Goal: Transaction & Acquisition: Obtain resource

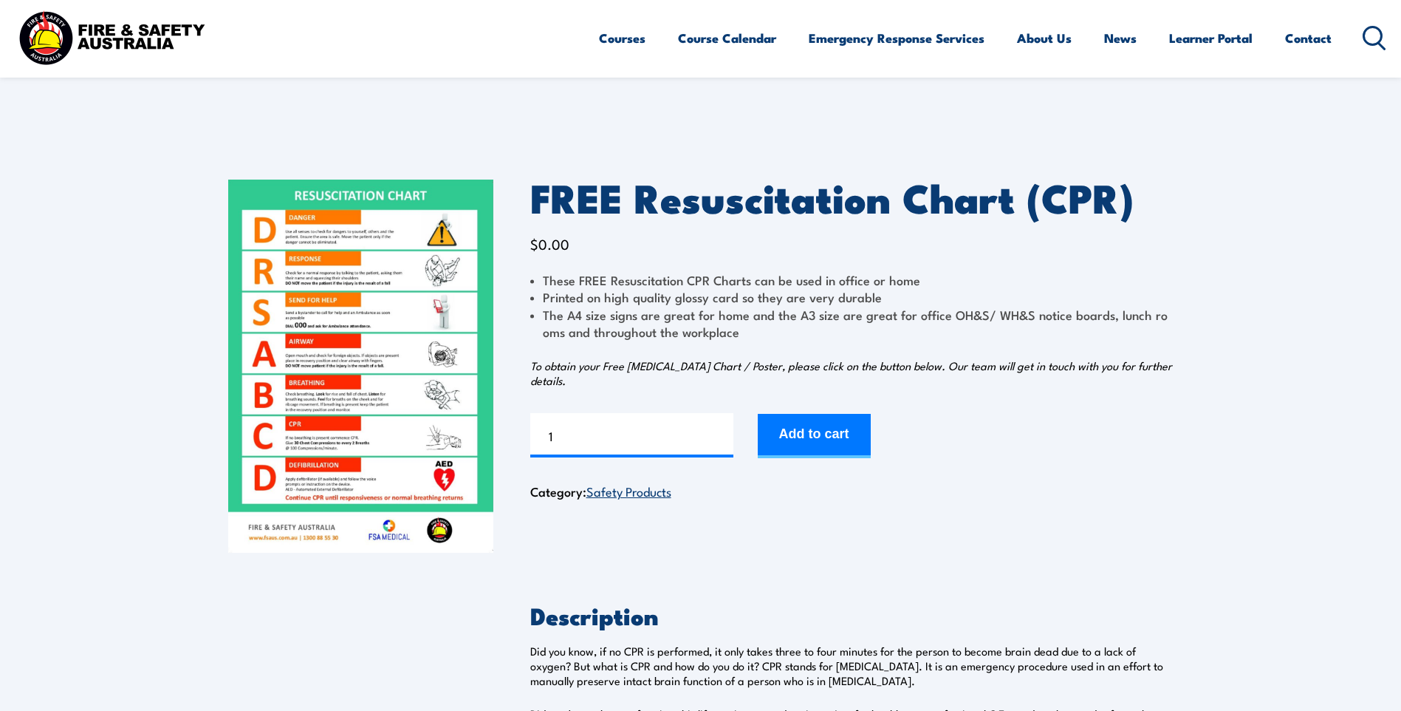
click at [315, 352] on img at bounding box center [360, 366] width 265 height 373
drag, startPoint x: 604, startPoint y: 440, endPoint x: 506, endPoint y: 444, distance: 97.6
type input "2"
click at [817, 425] on button "Add to cart" at bounding box center [814, 436] width 113 height 44
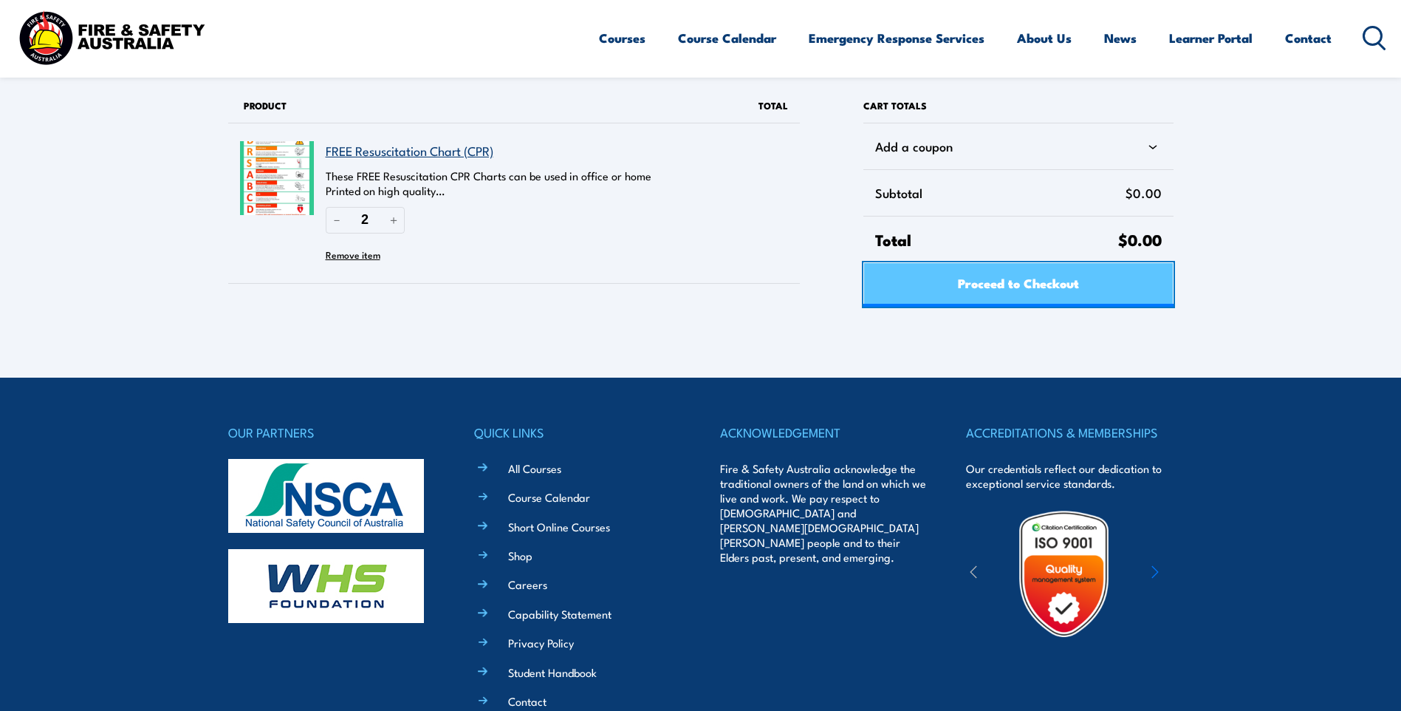
click at [1003, 288] on span "Proceed to Checkout" at bounding box center [1018, 282] width 121 height 39
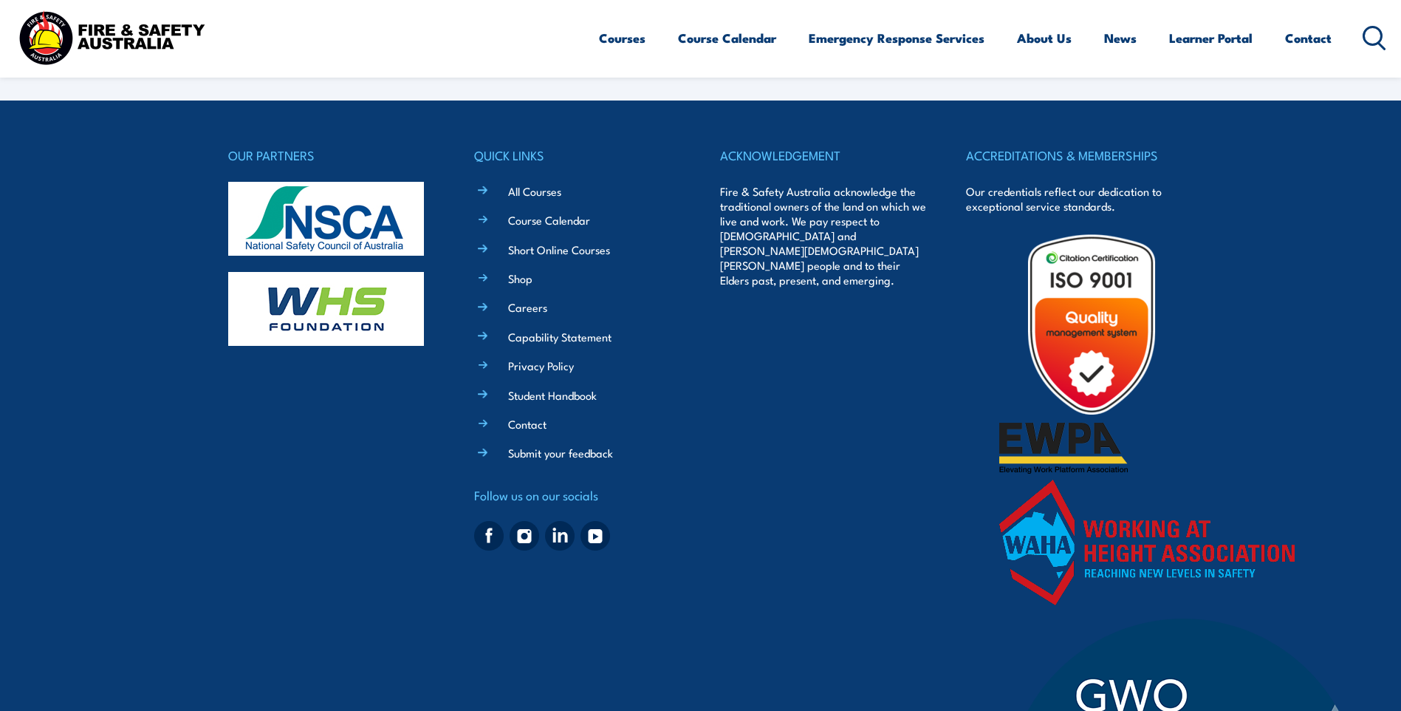
select select "VIC"
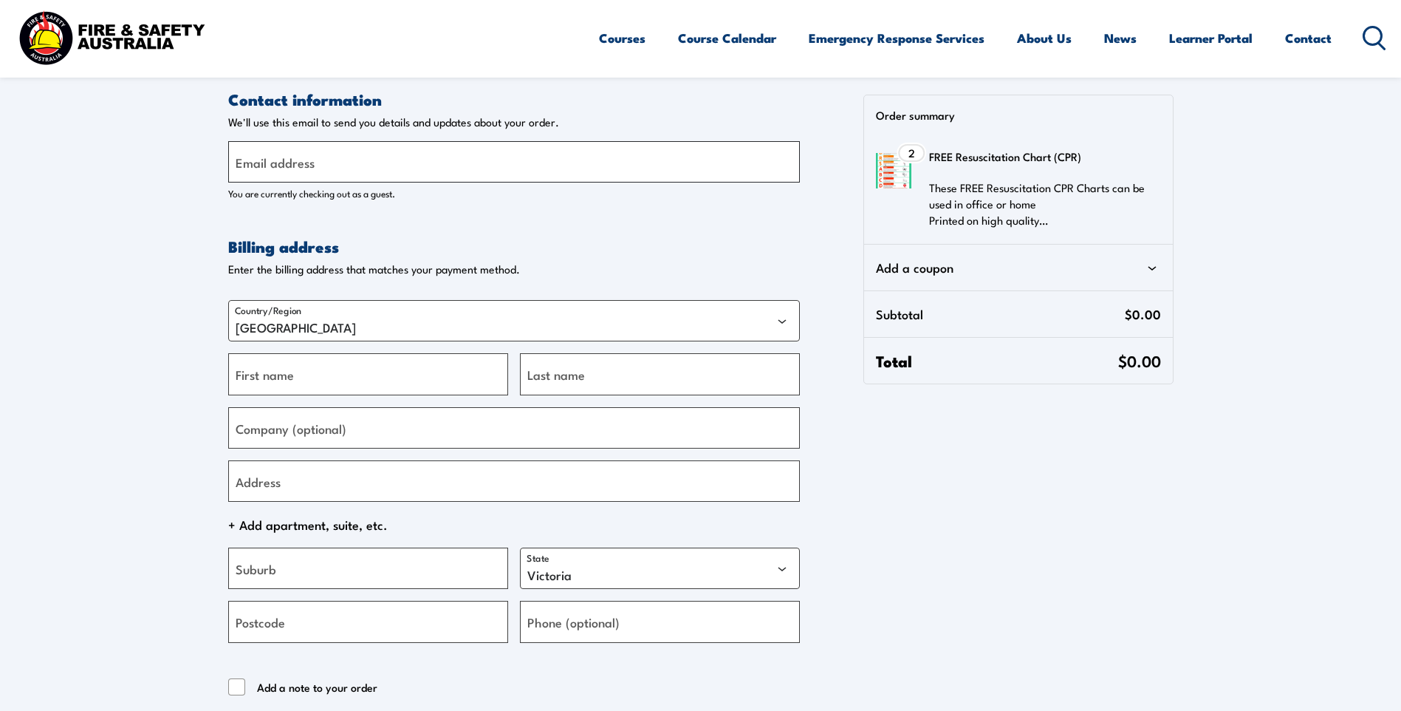
click at [395, 160] on input "Email address" at bounding box center [514, 161] width 572 height 41
click at [450, 150] on input "Email address" at bounding box center [514, 161] width 572 height 41
type input "[EMAIL_ADDRESS][DOMAIN_NAME]"
click at [318, 387] on input "First name" at bounding box center [368, 373] width 280 height 41
type input "[PERSON_NAME]"
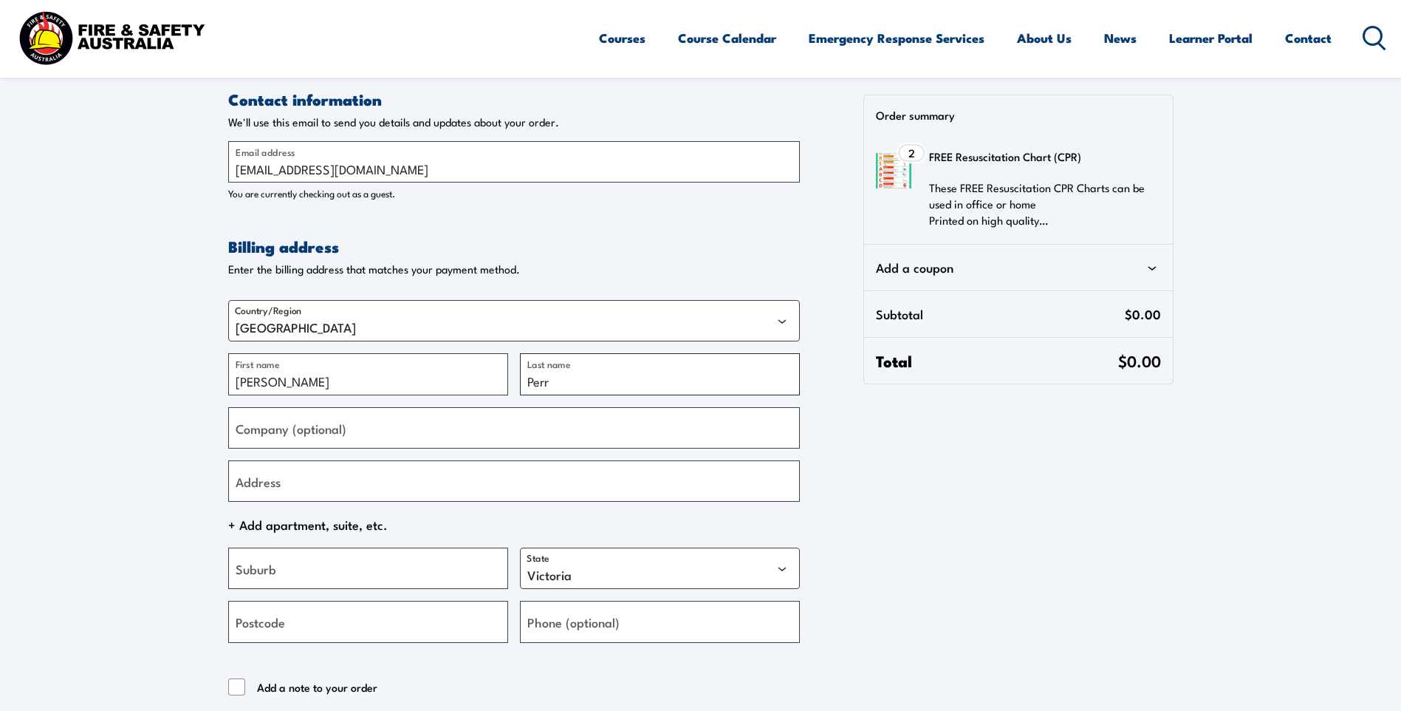
type input "[PERSON_NAME]"
type input "[PERSON_NAME] Mission QLD"
click at [310, 481] on input "Address" at bounding box center [514, 480] width 572 height 41
drag, startPoint x: 261, startPoint y: 481, endPoint x: 276, endPoint y: 471, distance: 17.6
drag, startPoint x: 382, startPoint y: 500, endPoint x: 196, endPoint y: 495, distance: 186.2
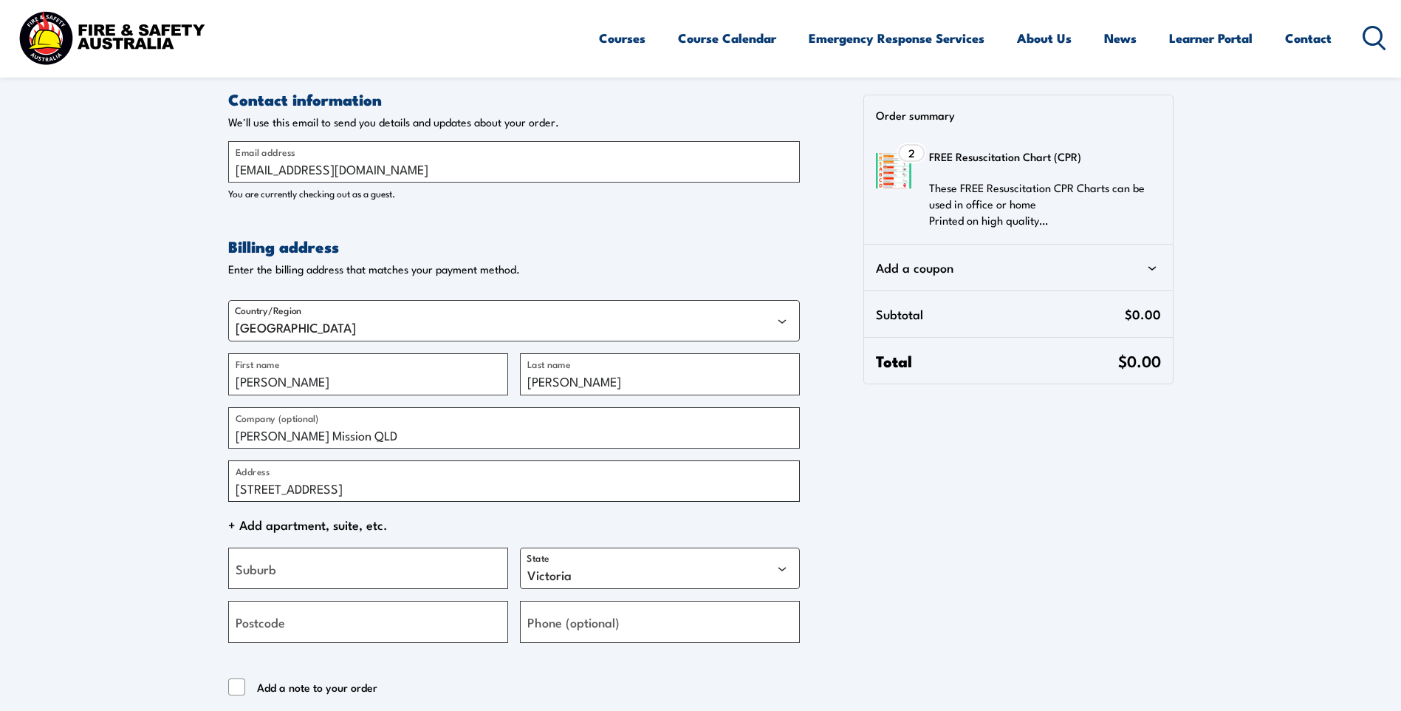
click at [196, 495] on section "Contact information Contact information We'll use this email to send you detail…" at bounding box center [700, 434] width 1401 height 868
paste input "mundin street [PERSON_NAME]"
drag, startPoint x: 376, startPoint y: 489, endPoint x: 321, endPoint y: 488, distance: 54.7
click at [321, 487] on input "[STREET_ADDRESS] [PERSON_NAME]" at bounding box center [514, 480] width 572 height 41
type input "[STREET_ADDRESS]"
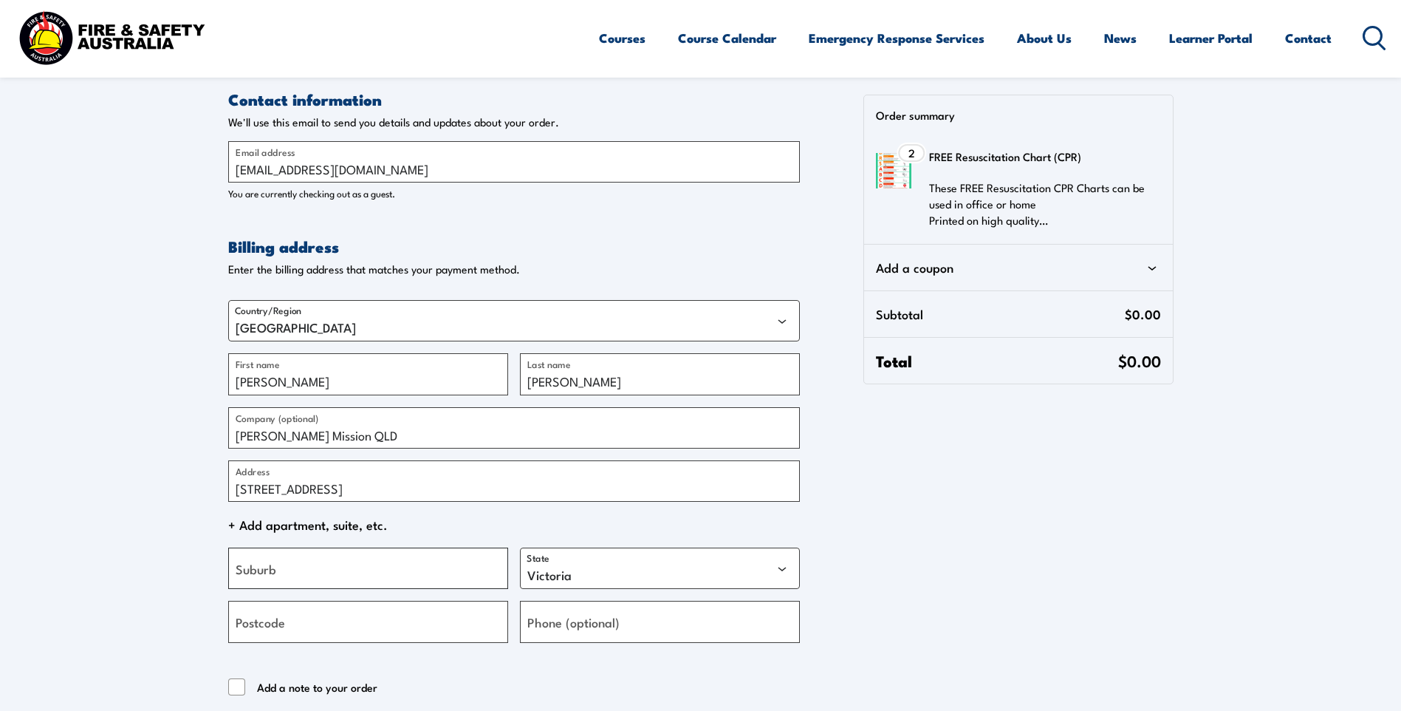
click at [332, 574] on input "Suburb" at bounding box center [368, 567] width 280 height 41
drag, startPoint x: 299, startPoint y: 584, endPoint x: 121, endPoint y: 547, distance: 181.7
click at [121, 547] on section "Contact information Contact information We'll use this email to send you detail…" at bounding box center [700, 434] width 1401 height 868
paste input "rie"
type input "[PERSON_NAME]"
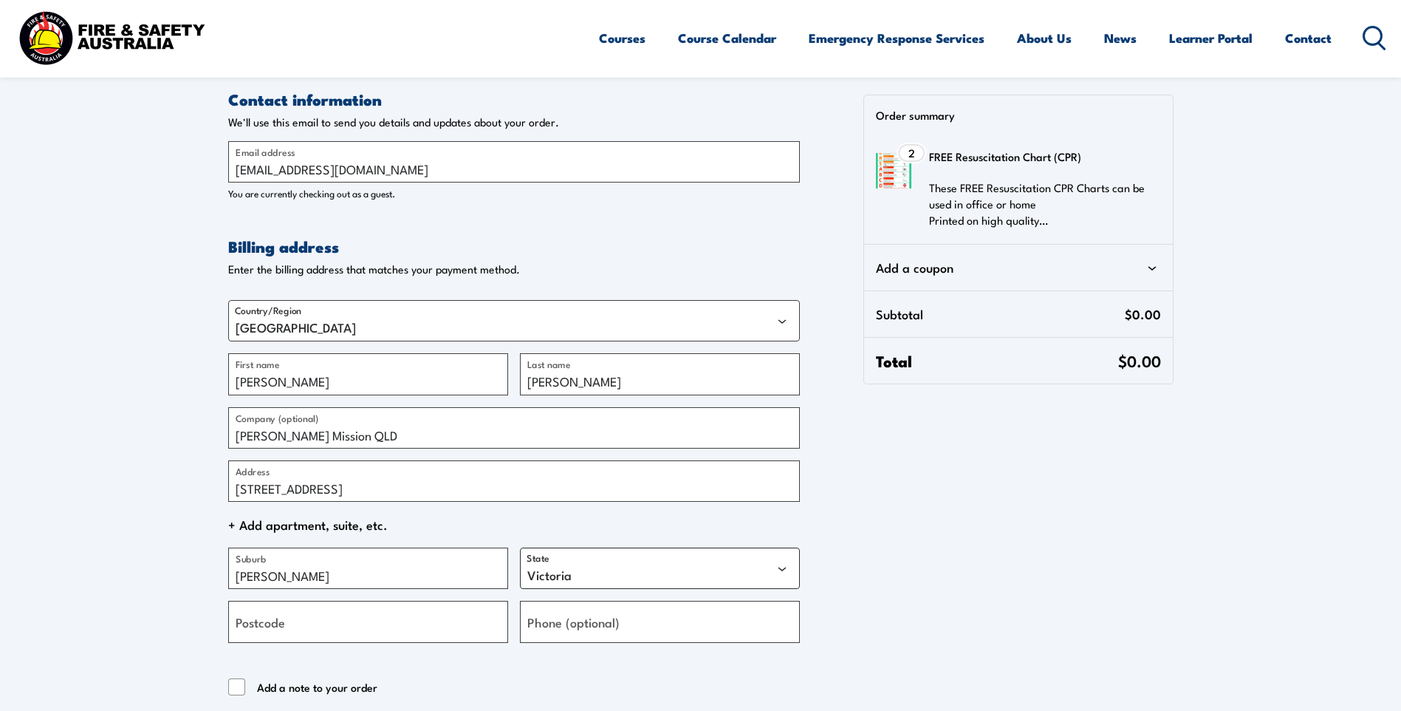
click at [623, 574] on select "[GEOGRAPHIC_DATA] [GEOGRAPHIC_DATA] [GEOGRAPHIC_DATA] [GEOGRAPHIC_DATA] [GEOGRA…" at bounding box center [660, 567] width 280 height 41
select select "QLD"
click at [520, 547] on select "[GEOGRAPHIC_DATA] [GEOGRAPHIC_DATA] [GEOGRAPHIC_DATA] [GEOGRAPHIC_DATA] [GEOGRA…" at bounding box center [660, 567] width 280 height 41
click at [298, 620] on input "Postcode" at bounding box center [368, 621] width 280 height 41
type input "4502"
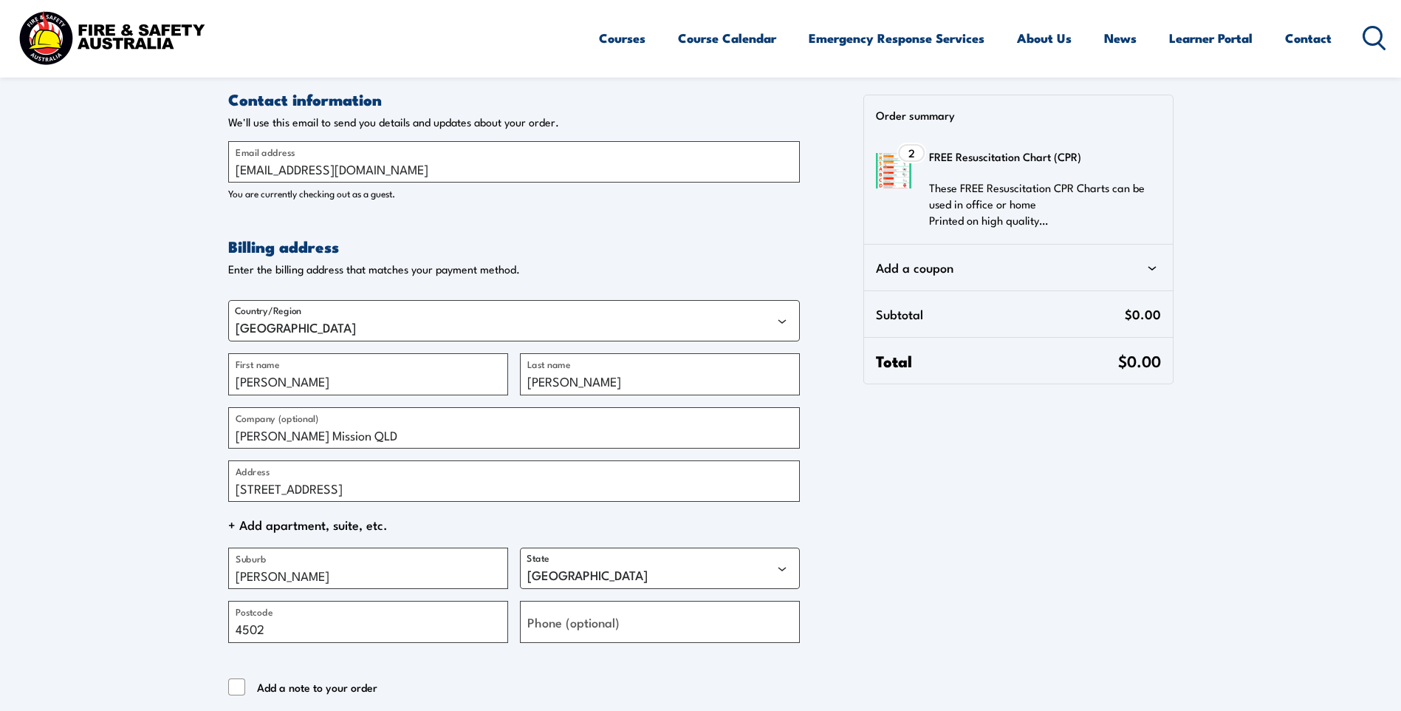
click at [1142, 654] on div "Contact information Contact information We'll use this email to send you detail…" at bounding box center [701, 478] width 946 height 779
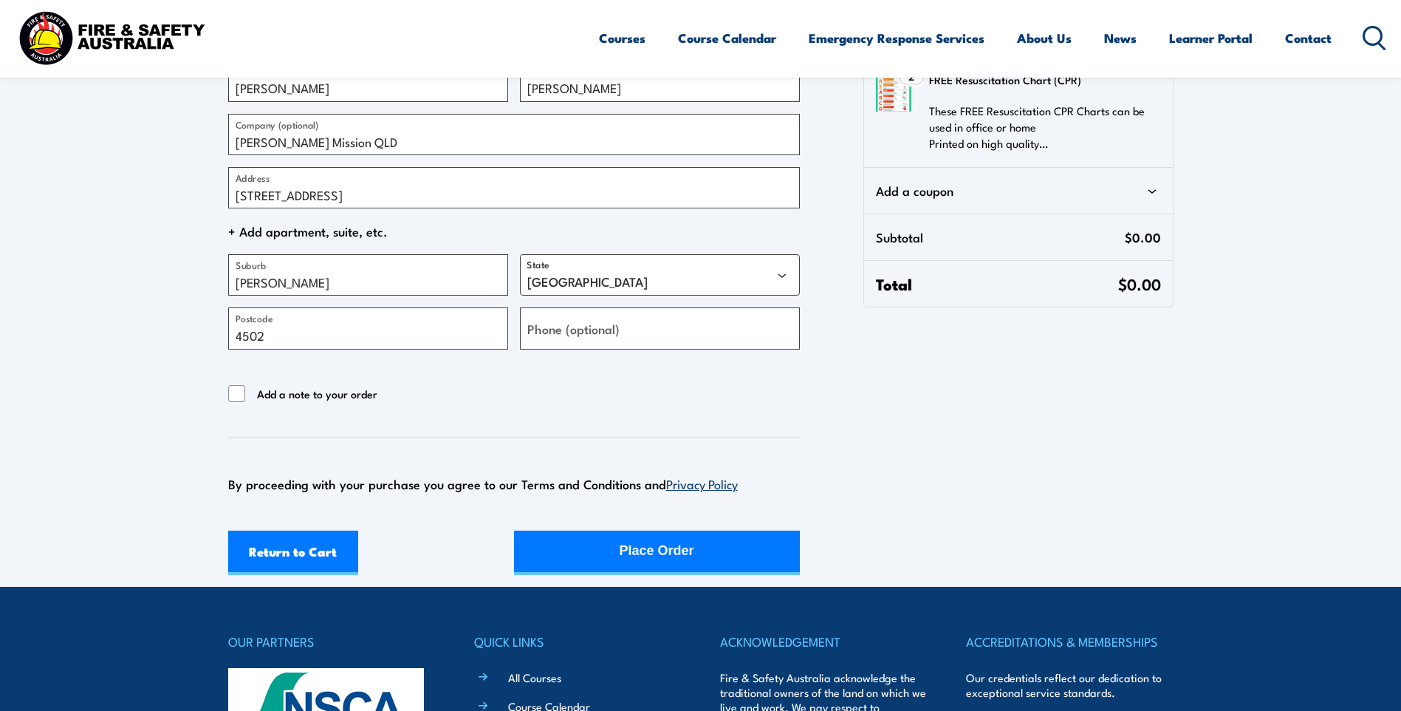
scroll to position [295, 0]
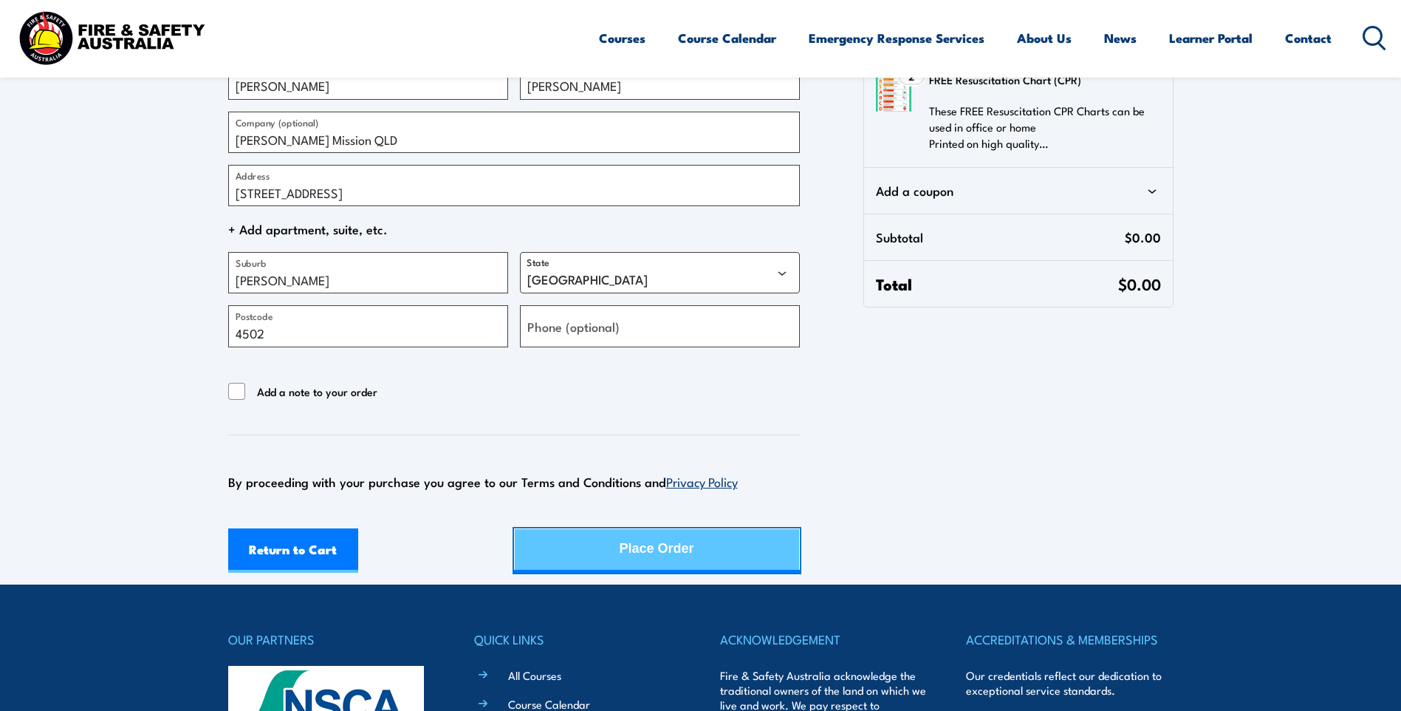
click at [671, 564] on div "Place Order" at bounding box center [657, 548] width 75 height 39
